Goal: Task Accomplishment & Management: Complete application form

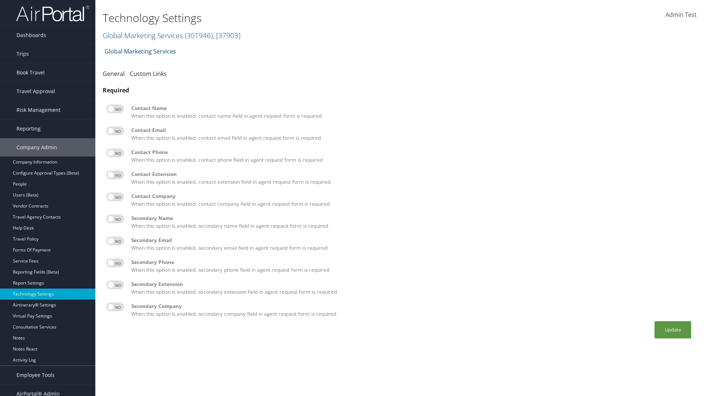
click at [115, 109] on label at bounding box center [115, 108] width 18 height 9
click at [115, 109] on input "checkbox" at bounding box center [112, 110] width 5 height 5
checkbox input "true"
click at [115, 131] on label at bounding box center [115, 130] width 18 height 9
click at [115, 131] on input "checkbox" at bounding box center [112, 132] width 5 height 5
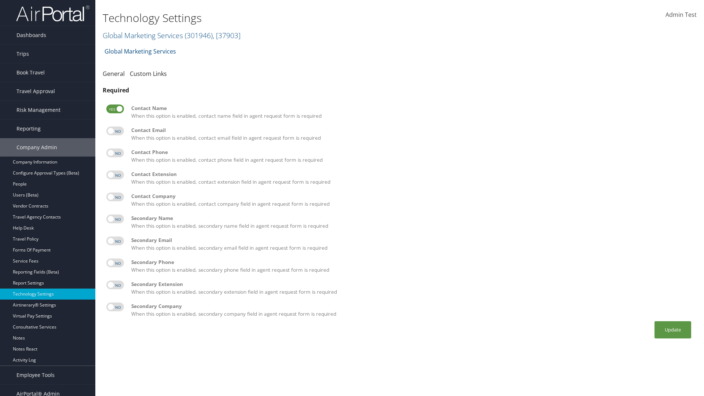
checkbox input "true"
click at [115, 153] on label at bounding box center [115, 152] width 18 height 9
click at [115, 153] on input "checkbox" at bounding box center [112, 154] width 5 height 5
checkbox input "true"
click at [115, 175] on label at bounding box center [115, 174] width 18 height 9
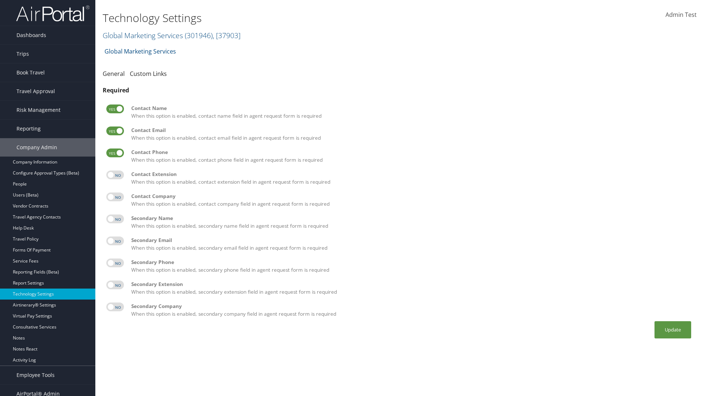
click at [115, 175] on input "checkbox" at bounding box center [112, 176] width 5 height 5
checkbox input "true"
click at [115, 197] on label at bounding box center [115, 196] width 18 height 9
click at [115, 197] on input "checkbox" at bounding box center [112, 198] width 5 height 5
checkbox input "true"
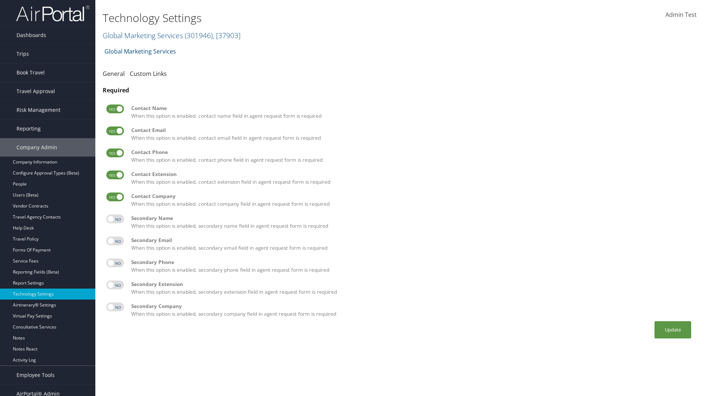
click at [115, 219] on label at bounding box center [115, 218] width 18 height 9
click at [115, 219] on input "checkbox" at bounding box center [112, 220] width 5 height 5
checkbox input "true"
click at [115, 241] on label at bounding box center [115, 240] width 18 height 9
click at [115, 241] on input "checkbox" at bounding box center [112, 242] width 5 height 5
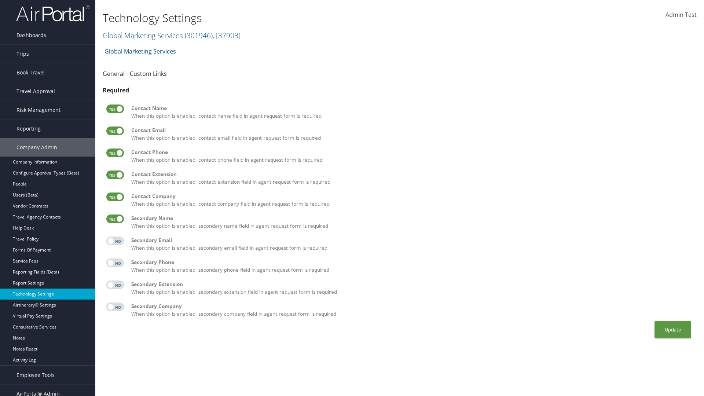
checkbox input "true"
click at [115, 263] on label at bounding box center [115, 262] width 18 height 9
click at [115, 263] on input "checkbox" at bounding box center [112, 264] width 5 height 5
checkbox input "true"
click at [115, 285] on label at bounding box center [115, 284] width 18 height 9
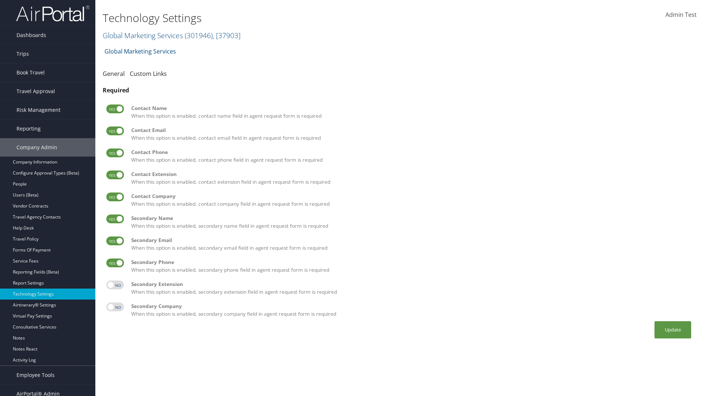
click at [115, 285] on input "checkbox" at bounding box center [112, 286] width 5 height 5
checkbox input "true"
click at [115, 307] on label at bounding box center [115, 306] width 18 height 9
click at [115, 307] on input "checkbox" at bounding box center [112, 308] width 5 height 5
checkbox input "true"
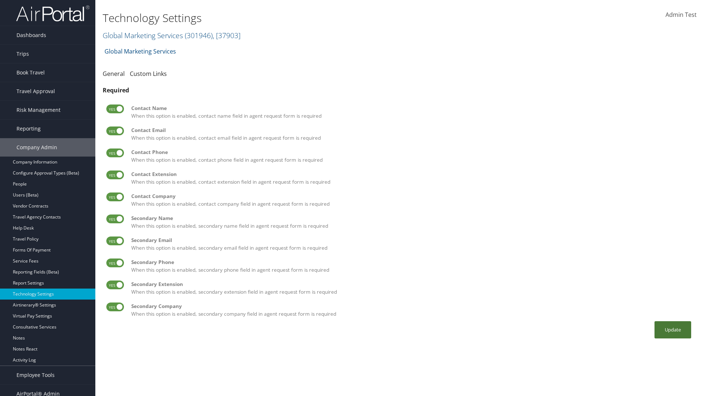
click at [673, 329] on button "Update" at bounding box center [672, 329] width 37 height 17
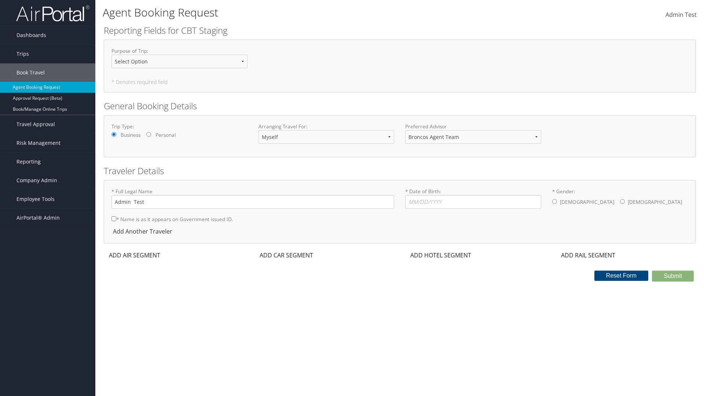
click at [135, 255] on div "ADD AIR SEGMENT" at bounding box center [134, 255] width 60 height 9
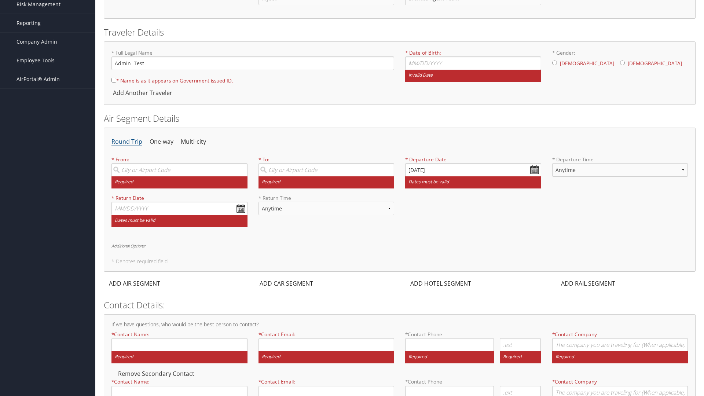
scroll to position [141, 0]
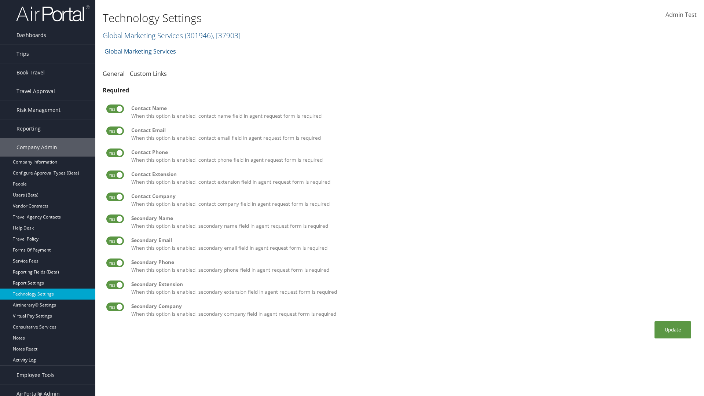
click at [115, 109] on label at bounding box center [115, 108] width 18 height 9
click at [115, 109] on input "checkbox" at bounding box center [112, 110] width 5 height 5
checkbox input "false"
click at [115, 131] on label at bounding box center [115, 130] width 18 height 9
click at [115, 131] on input "checkbox" at bounding box center [112, 132] width 5 height 5
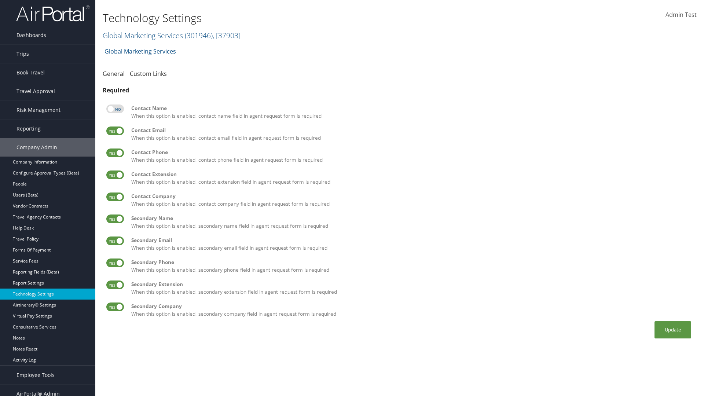
checkbox input "false"
click at [115, 153] on label at bounding box center [115, 152] width 18 height 9
click at [115, 153] on input "checkbox" at bounding box center [112, 154] width 5 height 5
checkbox input "false"
click at [115, 175] on label at bounding box center [115, 174] width 18 height 9
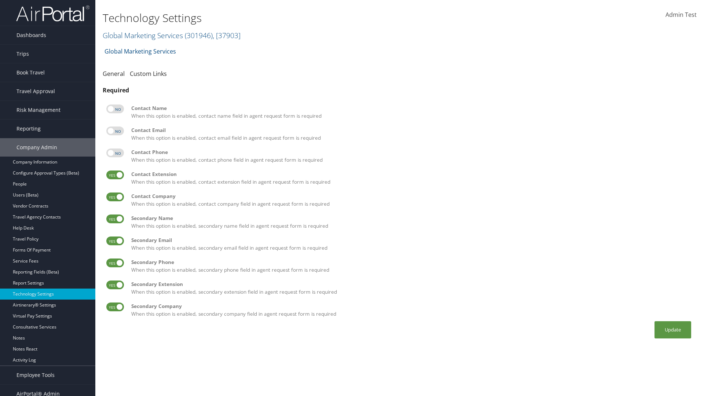
click at [115, 175] on input "checkbox" at bounding box center [112, 176] width 5 height 5
checkbox input "false"
click at [115, 197] on label at bounding box center [115, 196] width 18 height 9
click at [115, 197] on input "checkbox" at bounding box center [112, 198] width 5 height 5
checkbox input "false"
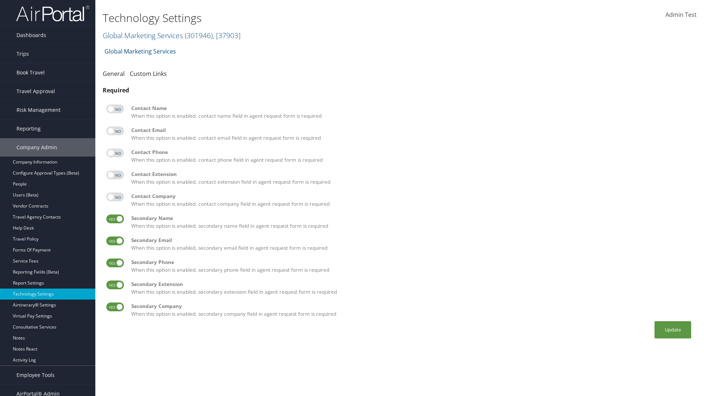
click at [115, 219] on label at bounding box center [115, 218] width 18 height 9
click at [115, 219] on input "checkbox" at bounding box center [112, 220] width 5 height 5
checkbox input "false"
click at [115, 241] on label at bounding box center [115, 240] width 18 height 9
click at [115, 241] on input "checkbox" at bounding box center [112, 242] width 5 height 5
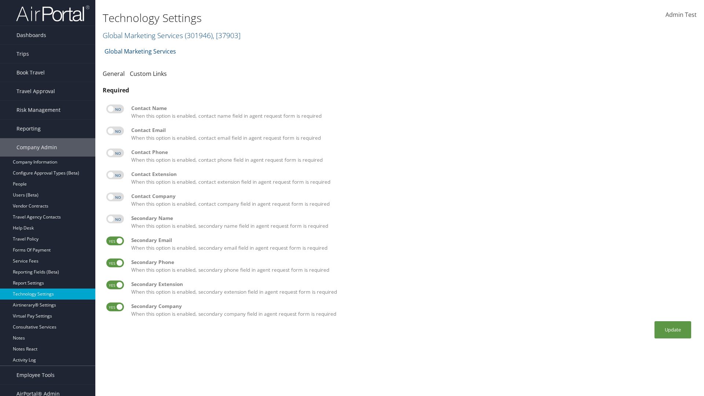
checkbox input "false"
click at [115, 263] on label at bounding box center [115, 262] width 18 height 9
click at [115, 263] on input "checkbox" at bounding box center [112, 264] width 5 height 5
checkbox input "false"
click at [115, 285] on label at bounding box center [115, 284] width 18 height 9
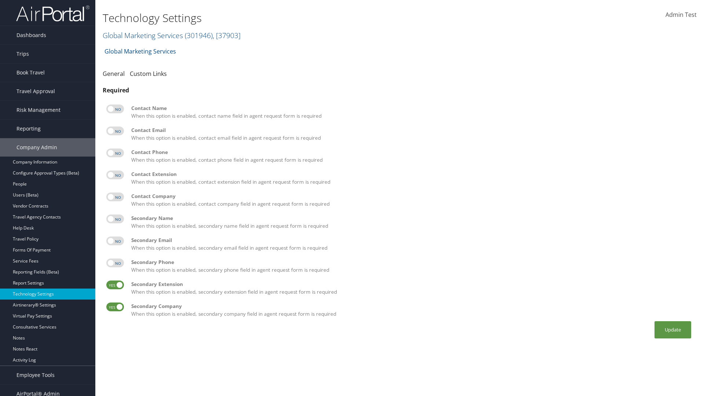
click at [115, 285] on input "checkbox" at bounding box center [112, 286] width 5 height 5
checkbox input "false"
click at [115, 307] on label at bounding box center [115, 306] width 18 height 9
click at [115, 307] on input "checkbox" at bounding box center [112, 308] width 5 height 5
checkbox input "false"
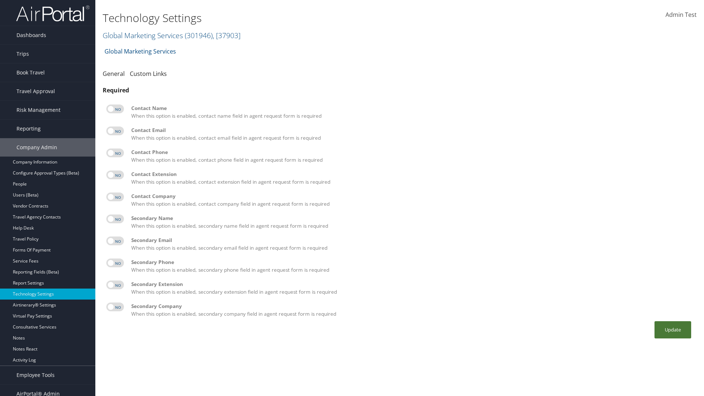
click at [673, 329] on button "Update" at bounding box center [672, 329] width 37 height 17
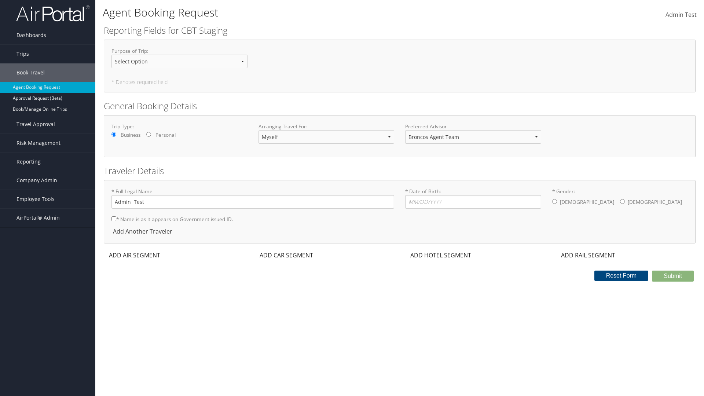
click at [135, 255] on div "ADD AIR SEGMENT" at bounding box center [134, 255] width 60 height 9
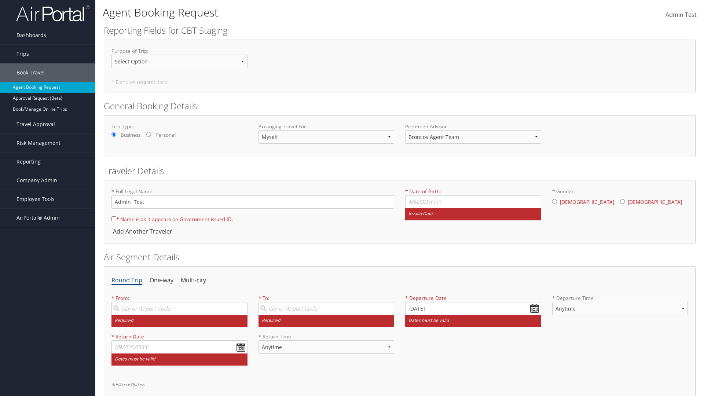
scroll to position [111, 0]
